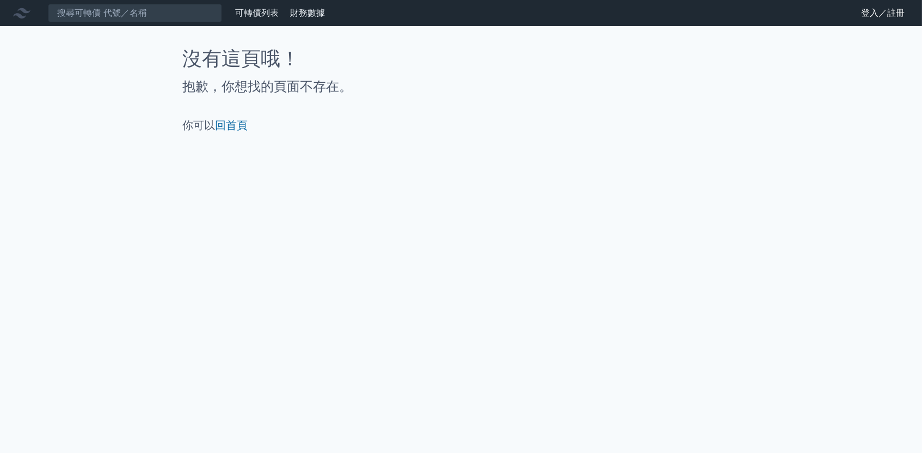
click at [868, 9] on link "登入／註冊" at bounding box center [882, 12] width 61 height 17
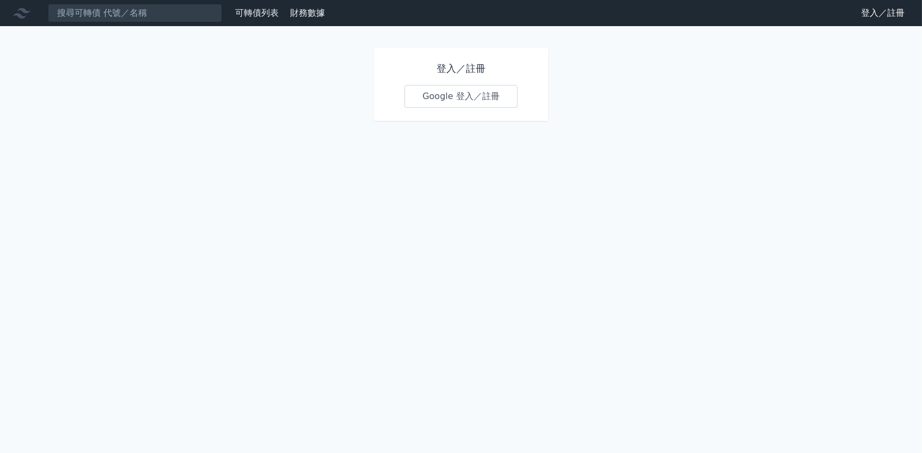
click at [447, 71] on h1 "登入／註冊" at bounding box center [460, 68] width 113 height 15
click at [445, 69] on h1 "登入／註冊" at bounding box center [460, 68] width 113 height 15
click at [441, 86] on link "Google 登入／註冊" at bounding box center [460, 96] width 113 height 23
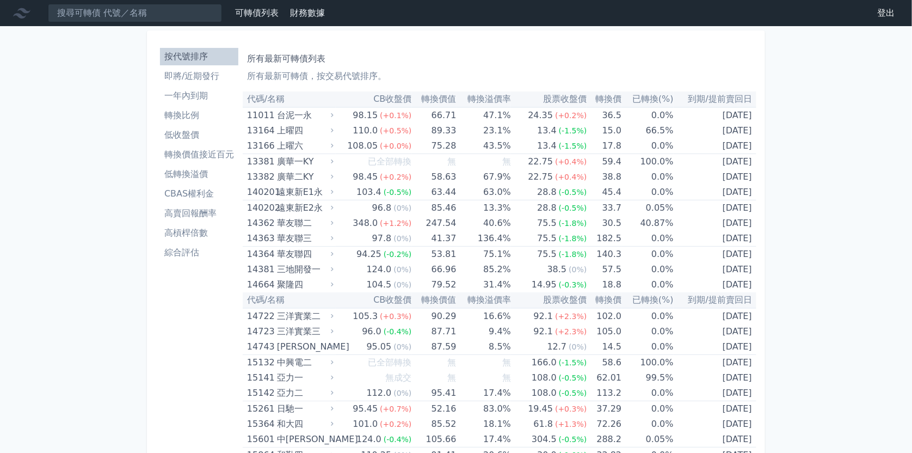
click at [305, 10] on link "財務數據" at bounding box center [307, 13] width 35 height 10
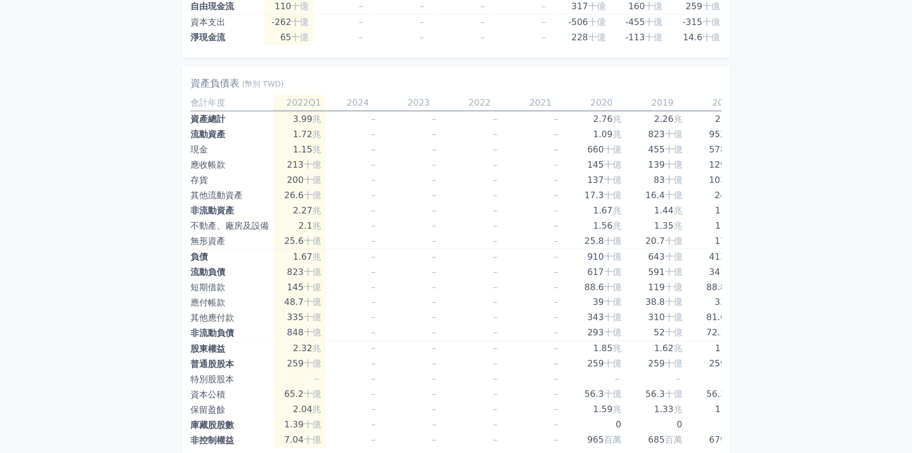
scroll to position [672, 0]
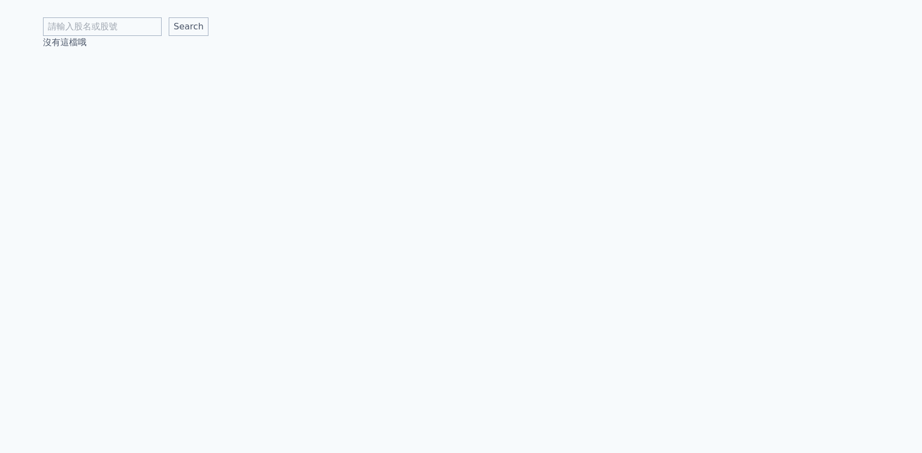
click at [124, 30] on input "text" at bounding box center [102, 26] width 119 height 19
type input "3209"
click at [188, 27] on input "Search" at bounding box center [189, 26] width 40 height 19
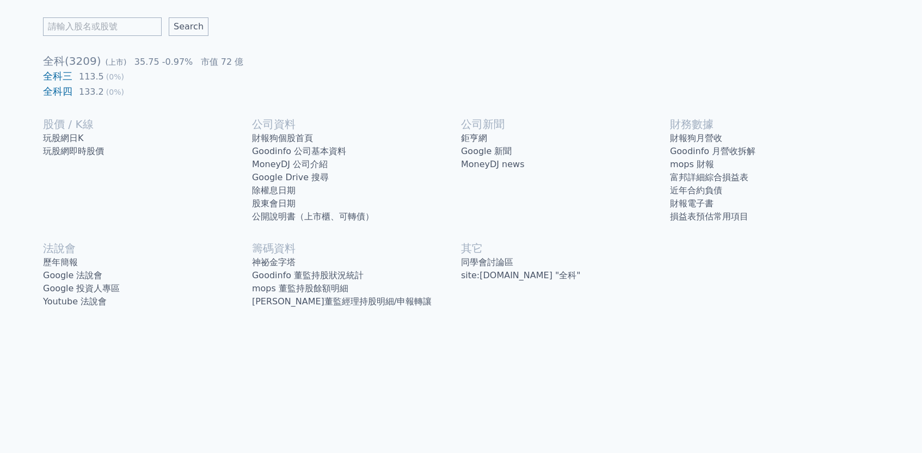
click at [77, 259] on link "歷年簡報" at bounding box center [147, 262] width 209 height 13
click at [304, 145] on link "Goodinfo 公司基本資料" at bounding box center [356, 151] width 209 height 13
